Goal: Task Accomplishment & Management: Manage account settings

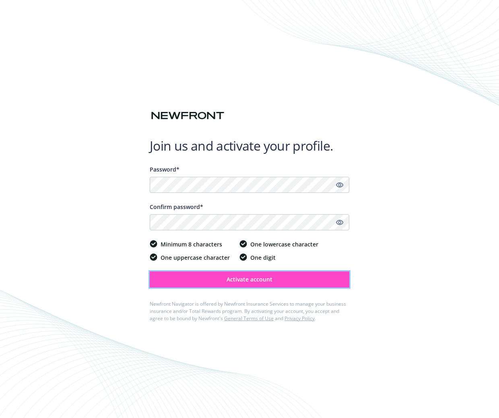
click at [224, 280] on button "Activate account" at bounding box center [250, 279] width 200 height 16
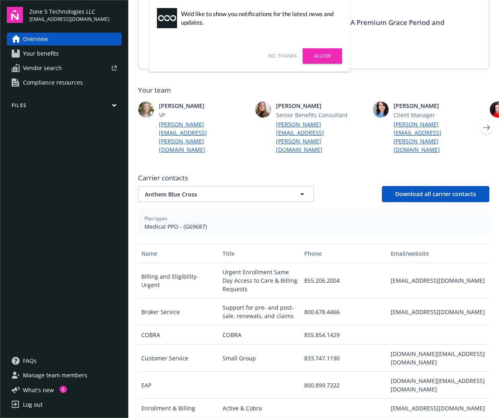
scroll to position [15, 0]
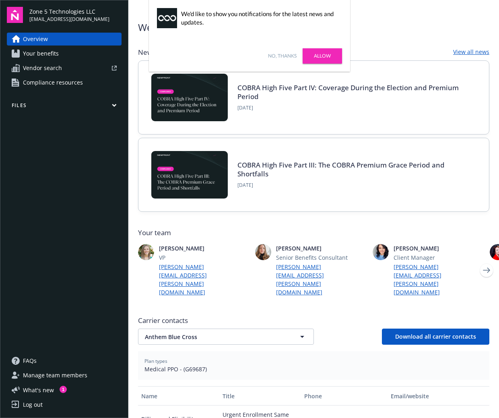
click at [62, 268] on div "Overview Your benefits Vendor search Compliance resources Files" at bounding box center [64, 189] width 115 height 312
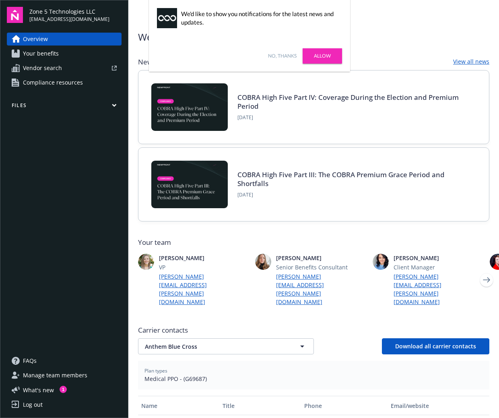
scroll to position [0, 0]
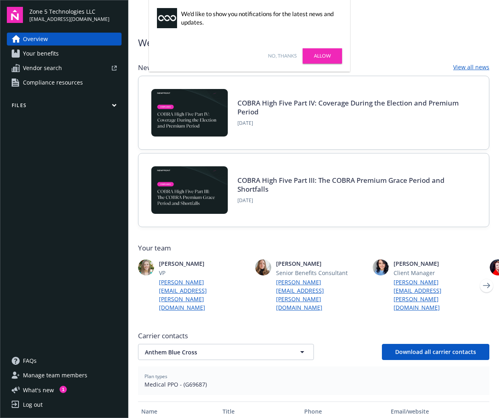
click at [393, 17] on div "Welcome to Navigator , Kat Newfront news View all news COBRA High Five Part IV:…" at bounding box center [313, 346] width 371 height 692
click at [281, 54] on link "No, thanks" at bounding box center [282, 55] width 29 height 7
